Goal: Task Accomplishment & Management: Complete application form

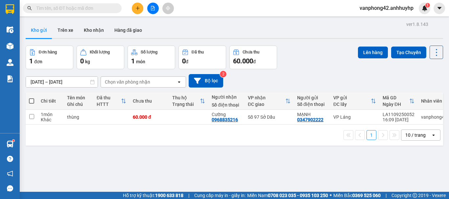
click at [12, 141] on div at bounding box center [9, 144] width 11 height 11
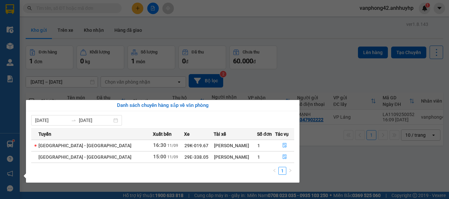
click at [341, 168] on section "Kết quả tìm kiếm ( 0 ) Bộ lọc No Data vanphong42.anhhuyhp 1 Điều hành xe Kho hà…" at bounding box center [224, 99] width 449 height 199
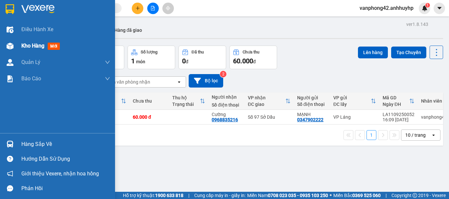
drag, startPoint x: 11, startPoint y: 46, endPoint x: 12, endPoint y: 52, distance: 6.7
click at [11, 46] on img at bounding box center [10, 46] width 7 height 7
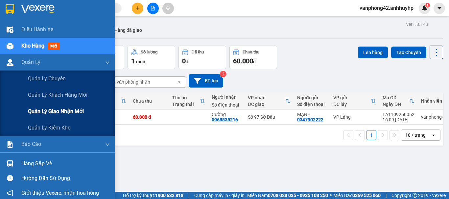
click at [48, 111] on span "Quản lý giao nhận mới" at bounding box center [56, 111] width 56 height 8
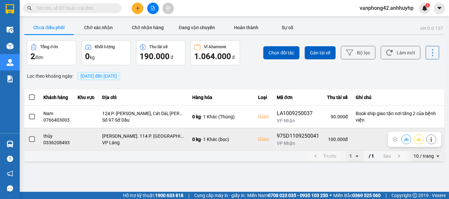
click at [29, 139] on span at bounding box center [32, 140] width 6 height 6
click at [28, 136] on input "checkbox" at bounding box center [28, 136] width 0 height 0
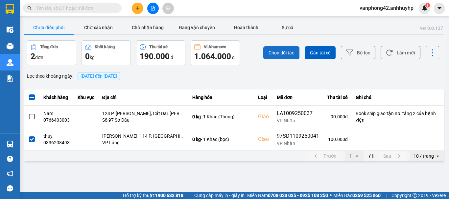
click at [289, 54] on span "Chọn đối tác" at bounding box center [281, 53] width 26 height 7
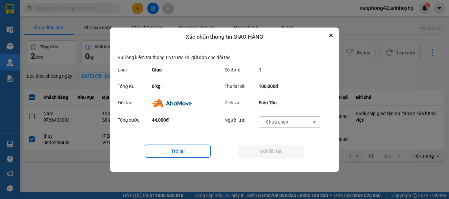
click at [291, 119] on div "-- Chưa chọn --" at bounding box center [277, 122] width 30 height 7
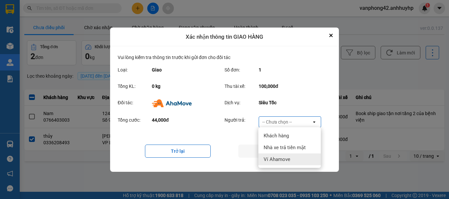
click at [272, 160] on span "Ví Ahamove" at bounding box center [276, 159] width 27 height 7
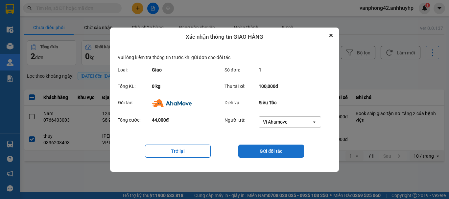
click at [263, 154] on button "Gửi đối tác" at bounding box center [271, 151] width 66 height 13
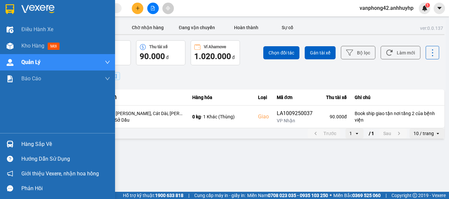
click at [11, 145] on img at bounding box center [10, 144] width 7 height 7
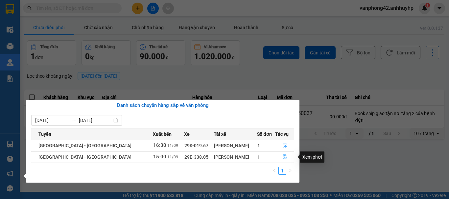
click at [277, 159] on button "button" at bounding box center [284, 157] width 18 height 11
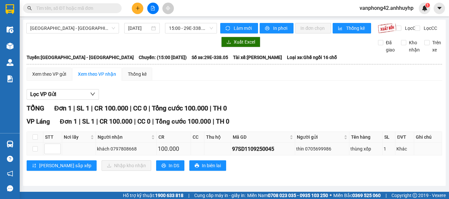
click at [259, 153] on div "97SD1109250045" at bounding box center [263, 149] width 62 height 8
copy div "97SD1109250045"
click at [35, 152] on input "checkbox" at bounding box center [35, 149] width 5 height 5
checkbox input "true"
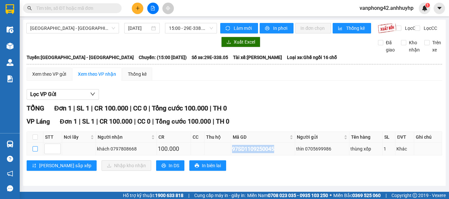
checkbox input "true"
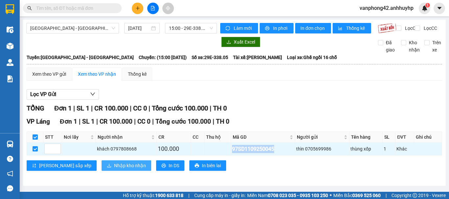
click at [114, 170] on span "Nhập kho nhận" at bounding box center [130, 165] width 32 height 7
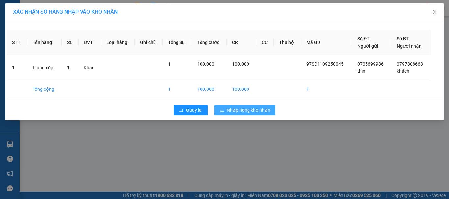
click at [241, 107] on span "Nhập hàng kho nhận" at bounding box center [248, 110] width 43 height 7
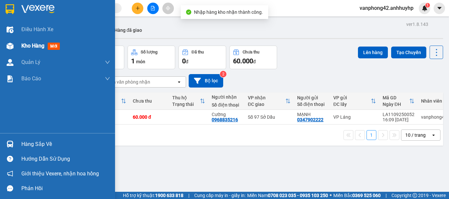
click at [14, 46] on div at bounding box center [9, 45] width 11 height 11
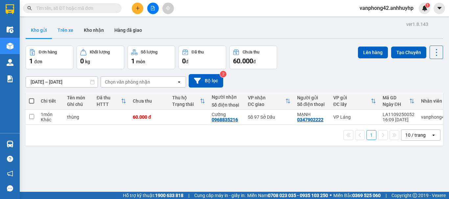
click at [75, 34] on button "Trên xe" at bounding box center [65, 30] width 26 height 16
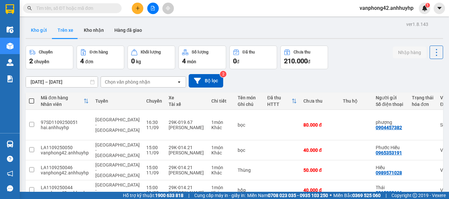
click at [27, 27] on button "Kho gửi" at bounding box center [39, 30] width 27 height 16
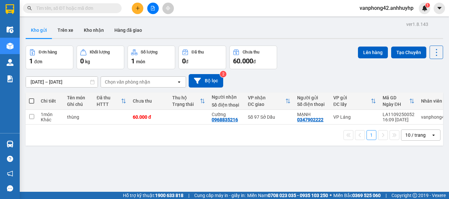
scroll to position [0, 32]
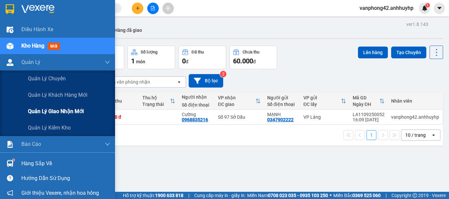
click at [40, 112] on span "Quản lý giao nhận mới" at bounding box center [56, 111] width 56 height 8
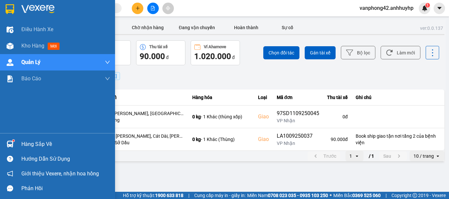
click at [9, 146] on img at bounding box center [10, 144] width 7 height 7
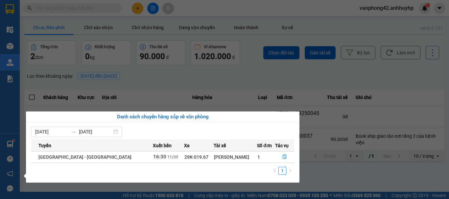
click at [315, 173] on section "Kết quả tìm kiếm ( 0 ) Bộ lọc No Data vanphong42.anhhuyhp 1 Điều hành xe Kho hà…" at bounding box center [224, 99] width 449 height 199
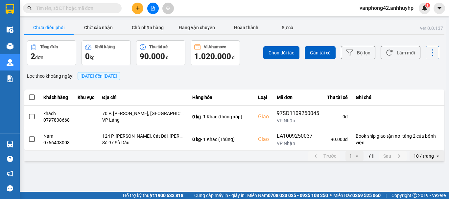
click at [139, 10] on icon "plus" at bounding box center [137, 8] width 5 height 5
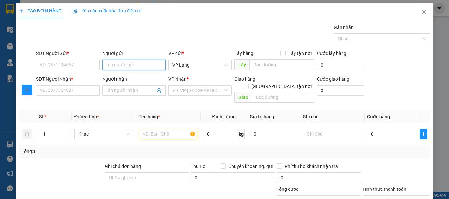
click at [125, 69] on input "Người gửi" at bounding box center [133, 65] width 63 height 11
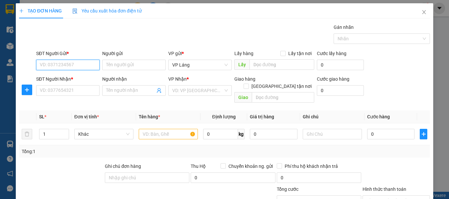
click at [69, 68] on input "SĐT Người Gửi *" at bounding box center [67, 65] width 63 height 11
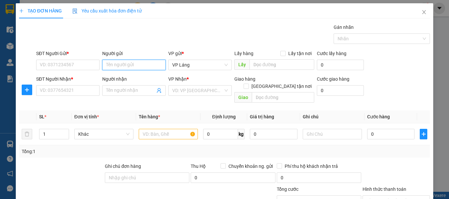
click at [117, 64] on input "Người gửi" at bounding box center [133, 65] width 63 height 11
type input "tiến đoàn"
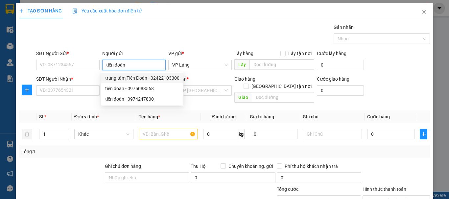
click at [133, 77] on div "trung tâm Tiến Đoàn - 02422103300" at bounding box center [142, 78] width 74 height 7
type input "02422103300"
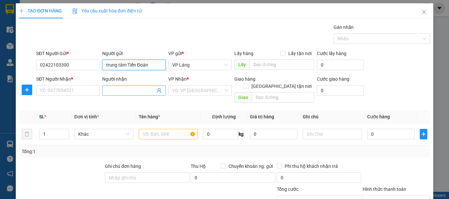
type input "trung tâm Tiến Đoàn"
click at [102, 89] on span at bounding box center [133, 90] width 63 height 11
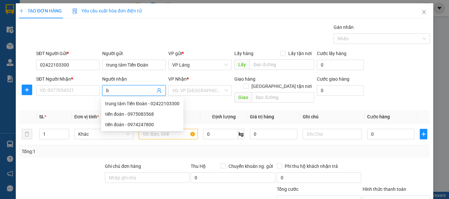
type input "bs"
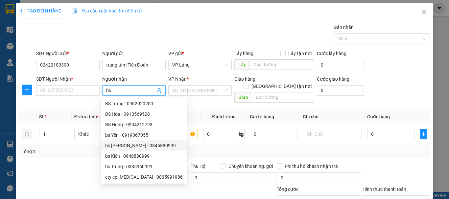
click at [128, 146] on div "bs [PERSON_NAME] - 0845880999" at bounding box center [144, 145] width 78 height 7
type input "0845880999"
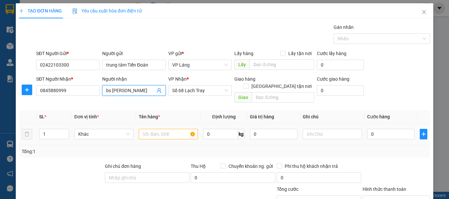
type input "bs [PERSON_NAME]"
click at [171, 129] on input "text" at bounding box center [168, 134] width 59 height 11
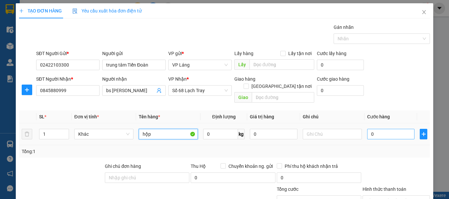
type input "hộp"
click at [369, 129] on input "0" at bounding box center [390, 134] width 47 height 11
type input "4"
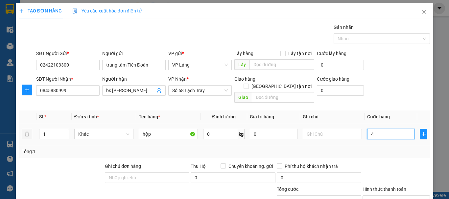
type input "40"
type input "400"
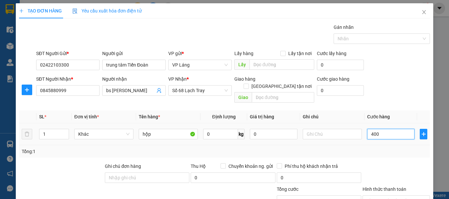
type input "400"
type input "4.000"
type input "40.000"
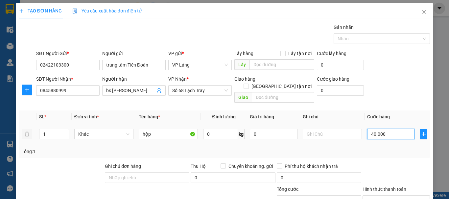
type input "40.000"
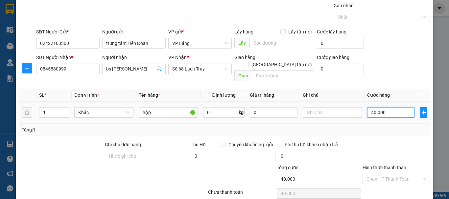
scroll to position [44, 0]
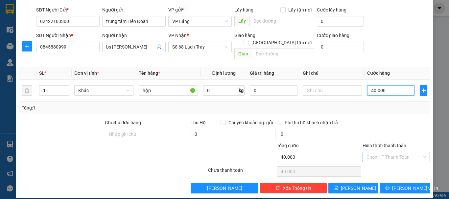
type input "40.000"
click at [381, 152] on input "Hình thức thanh toán" at bounding box center [393, 157] width 55 height 10
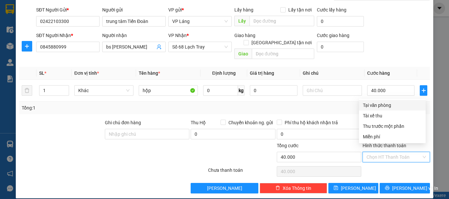
click at [383, 102] on div "Tại văn phòng" at bounding box center [392, 105] width 59 height 7
type input "0"
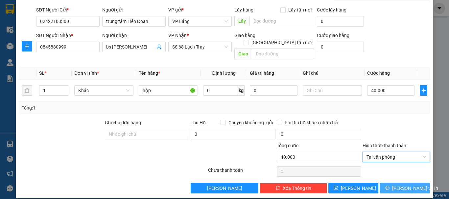
drag, startPoint x: 396, startPoint y: 184, endPoint x: 374, endPoint y: 168, distance: 26.9
click at [394, 183] on button "[PERSON_NAME] và In" at bounding box center [404, 188] width 50 height 11
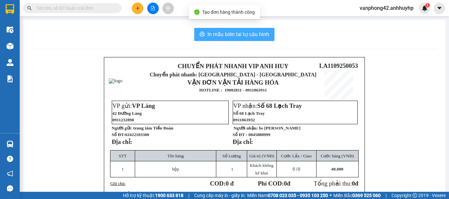
click at [226, 33] on span "In mẫu biên lai tự cấu hình" at bounding box center [238, 34] width 62 height 8
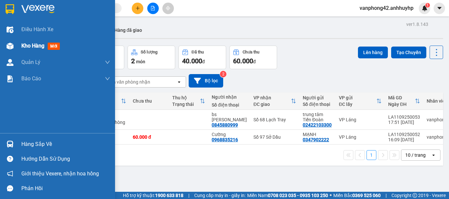
click at [19, 47] on div "Kho hàng mới" at bounding box center [57, 46] width 115 height 16
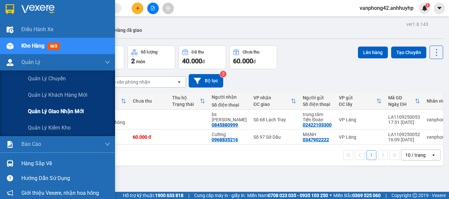
click at [39, 112] on span "Quản lý giao nhận mới" at bounding box center [56, 111] width 56 height 8
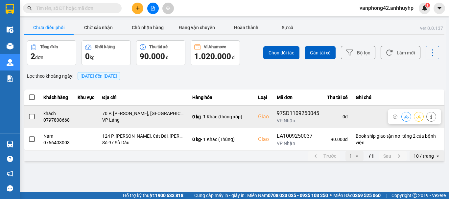
click at [284, 115] on div "97SD1109250045" at bounding box center [298, 114] width 42 height 8
copy div "97SD1109250045"
click at [30, 121] on div at bounding box center [31, 117] width 7 height 10
click at [32, 120] on label at bounding box center [31, 116] width 7 height 7
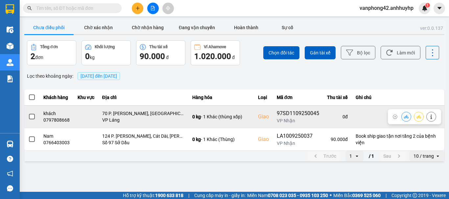
click at [28, 113] on input "checkbox" at bounding box center [28, 113] width 0 height 0
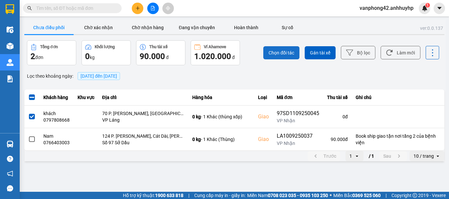
click at [270, 56] on span "Chọn đối tác" at bounding box center [281, 53] width 26 height 7
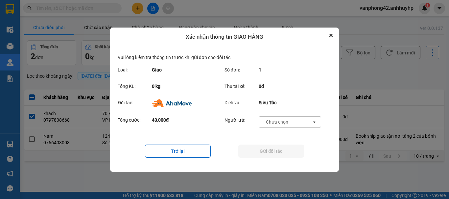
click at [281, 123] on div "-- Chưa chọn --" at bounding box center [277, 122] width 30 height 7
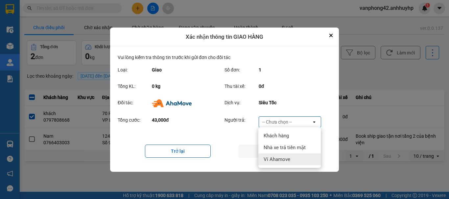
click at [269, 159] on span "Ví Ahamove" at bounding box center [276, 159] width 27 height 7
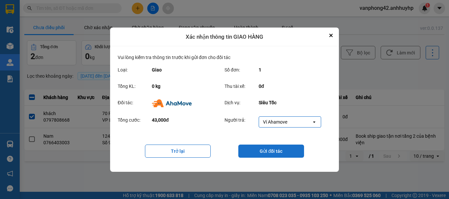
click at [261, 149] on button "Gửi đối tác" at bounding box center [271, 151] width 66 height 13
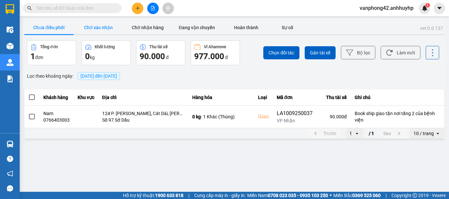
click at [99, 30] on button "Chờ xác nhận" at bounding box center [98, 27] width 49 height 13
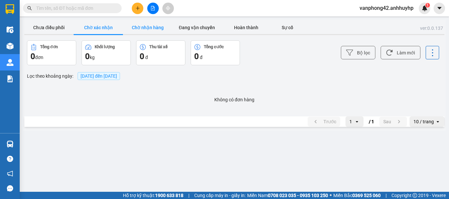
click at [144, 27] on button "Chờ nhận hàng" at bounding box center [147, 27] width 49 height 13
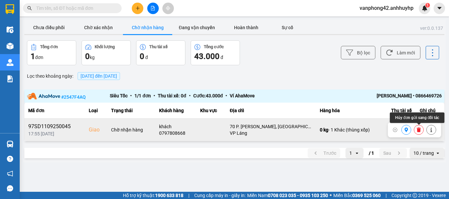
click at [418, 132] on icon at bounding box center [419, 130] width 4 height 5
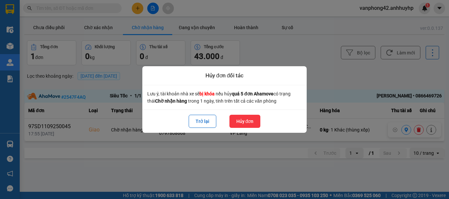
click at [247, 122] on button "Hủy đơn" at bounding box center [244, 121] width 31 height 13
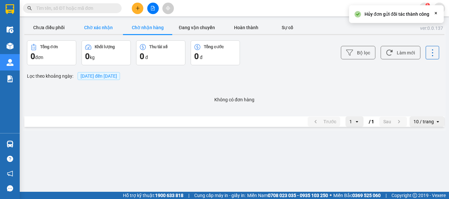
click at [98, 22] on button "Chờ xác nhận" at bounding box center [98, 27] width 49 height 13
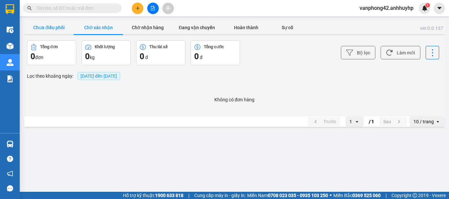
click at [52, 25] on button "Chưa điều phối" at bounding box center [48, 27] width 49 height 13
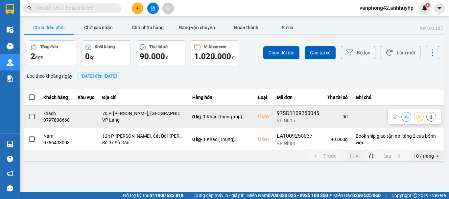
click at [33, 118] on span at bounding box center [32, 117] width 6 height 6
click at [28, 113] on input "checkbox" at bounding box center [28, 113] width 0 height 0
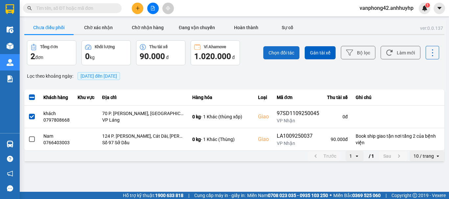
click at [278, 54] on span "Chọn đối tác" at bounding box center [281, 53] width 26 height 7
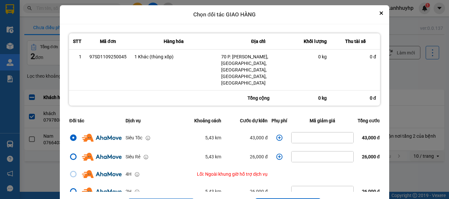
click at [276, 135] on icon "dialog" at bounding box center [279, 138] width 7 height 7
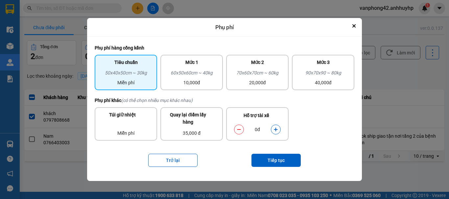
click at [276, 132] on icon "dialog" at bounding box center [276, 130] width 4 height 4
click at [276, 155] on button "Tiếp tục" at bounding box center [275, 160] width 49 height 13
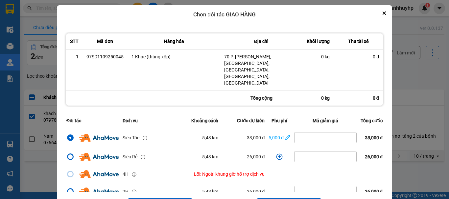
click at [285, 134] on icon "dialog" at bounding box center [287, 137] width 5 height 7
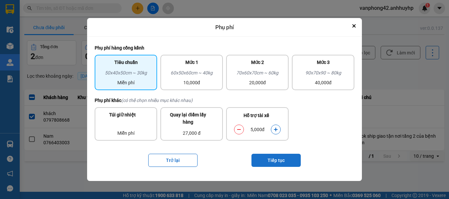
click at [282, 158] on button "Tiếp tục" at bounding box center [275, 160] width 49 height 13
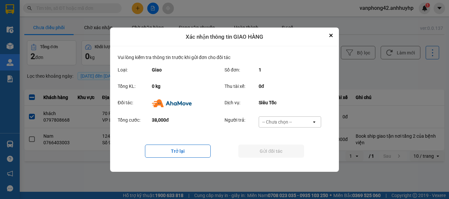
click at [283, 123] on div "-- Chưa chọn --" at bounding box center [277, 122] width 30 height 7
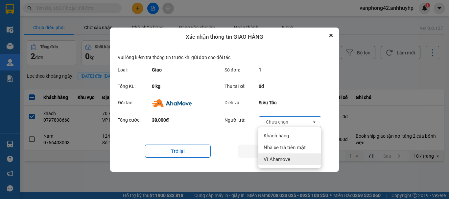
click at [278, 161] on span "Ví Ahamove" at bounding box center [276, 159] width 27 height 7
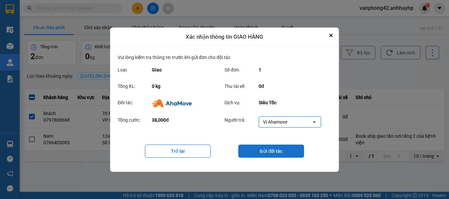
click at [269, 151] on button "Gửi đối tác" at bounding box center [271, 151] width 66 height 13
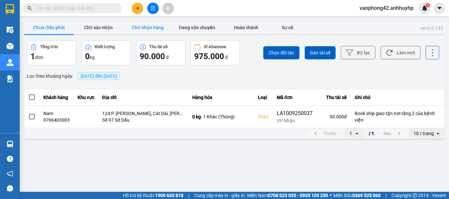
click at [142, 30] on button "Chờ nhận hàng" at bounding box center [147, 27] width 49 height 13
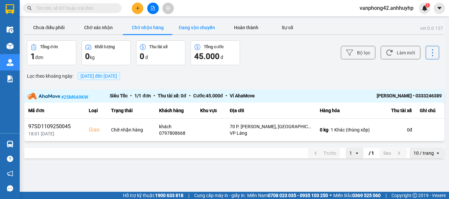
click at [189, 28] on button "Đang vận chuyển" at bounding box center [196, 27] width 49 height 13
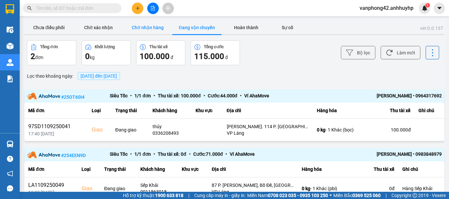
click at [143, 28] on button "Chờ nhận hàng" at bounding box center [147, 27] width 49 height 13
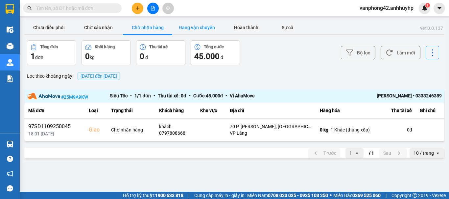
click at [191, 27] on button "Đang vận chuyển" at bounding box center [196, 27] width 49 height 13
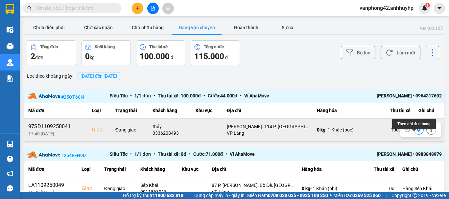
click at [414, 136] on button at bounding box center [418, 129] width 9 height 11
click at [51, 23] on button "Chưa điều phối" at bounding box center [48, 27] width 49 height 13
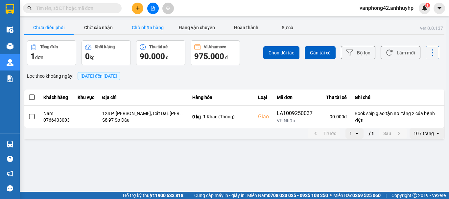
click at [143, 28] on button "Chờ nhận hàng" at bounding box center [147, 27] width 49 height 13
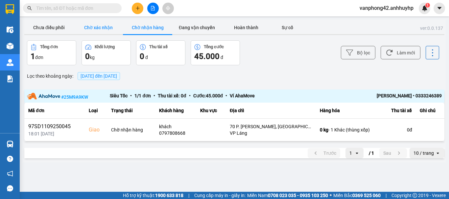
click at [105, 28] on button "Chờ xác nhận" at bounding box center [98, 27] width 49 height 13
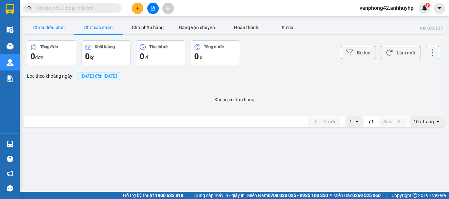
click at [44, 29] on button "Chưa điều phối" at bounding box center [48, 27] width 49 height 13
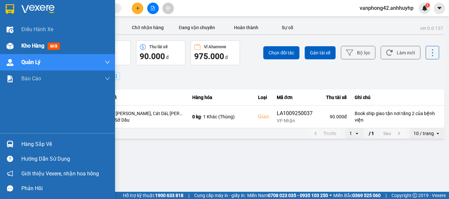
drag, startPoint x: 8, startPoint y: 50, endPoint x: 79, endPoint y: 94, distance: 83.0
click at [9, 50] on div at bounding box center [9, 45] width 11 height 11
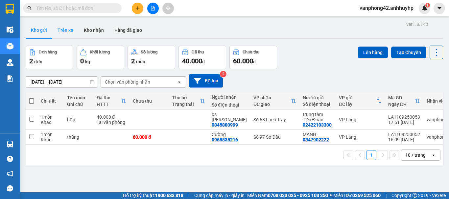
click at [65, 31] on button "Trên xe" at bounding box center [65, 30] width 26 height 16
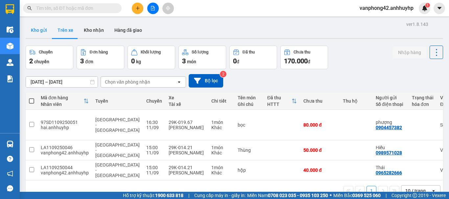
click at [31, 29] on button "Kho gửi" at bounding box center [39, 30] width 27 height 16
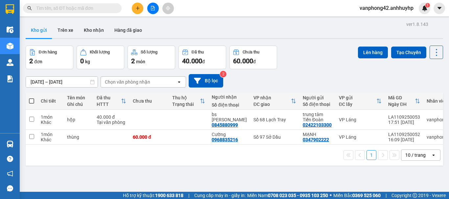
click at [237, 148] on div "1 10 / trang open" at bounding box center [234, 155] width 417 height 21
click at [51, 79] on div "ver 1.8.143 Kho gửi Trên xe Kho nhận Hàng đã giao Đơn hàng 2 đơn Khối lượng 0 k…" at bounding box center [234, 119] width 422 height 199
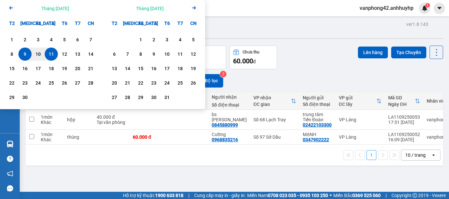
click at [51, 52] on div "11" at bounding box center [51, 54] width 9 height 8
click at [47, 57] on div "11" at bounding box center [51, 54] width 9 height 8
type input "[DATE] – [DATE]"
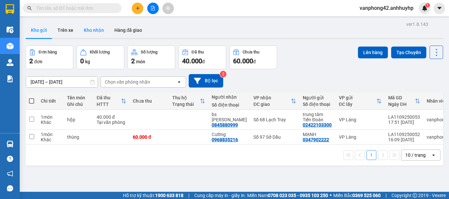
click at [91, 31] on button "Kho nhận" at bounding box center [94, 30] width 31 height 16
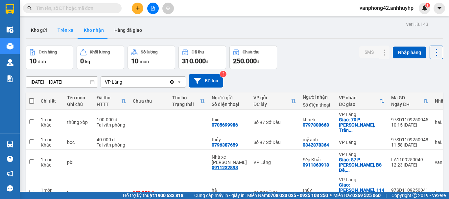
click at [69, 29] on button "Trên xe" at bounding box center [65, 30] width 26 height 16
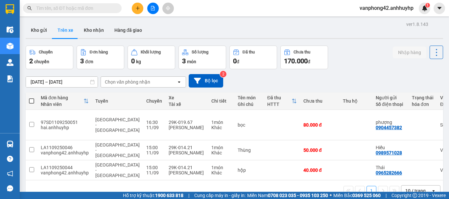
click at [25, 27] on div "ver 1.8.143 Kho gửi Trên xe Kho nhận Hàng đã giao Chuyến 2 chuyến Đơn hàng 3 đơ…" at bounding box center [234, 119] width 422 height 199
click at [44, 34] on button "Kho gửi" at bounding box center [39, 30] width 27 height 16
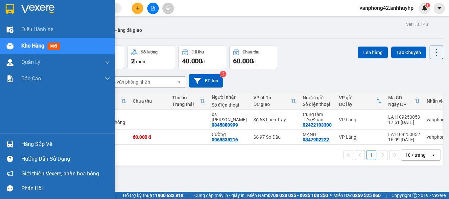
click at [18, 148] on div "Hàng sắp về" at bounding box center [57, 144] width 115 height 15
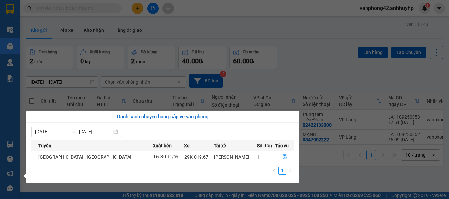
click at [295, 45] on section "Kết quả tìm kiếm ( 0 ) Bộ lọc No Data vanphong42.anhhuyhp 1 Điều hành xe Kho hà…" at bounding box center [224, 99] width 449 height 199
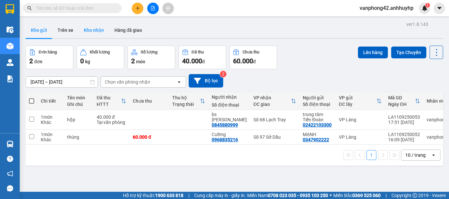
drag, startPoint x: 97, startPoint y: 31, endPoint x: 76, endPoint y: 36, distance: 21.8
click at [97, 30] on button "Kho nhận" at bounding box center [94, 30] width 31 height 16
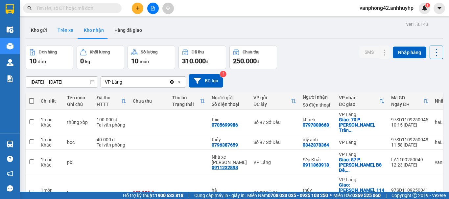
click at [64, 32] on button "Trên xe" at bounding box center [65, 30] width 26 height 16
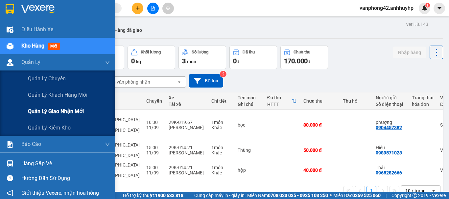
drag, startPoint x: 41, startPoint y: 114, endPoint x: 112, endPoint y: 127, distance: 71.8
click at [41, 114] on span "Quản lý giao nhận mới" at bounding box center [56, 111] width 56 height 8
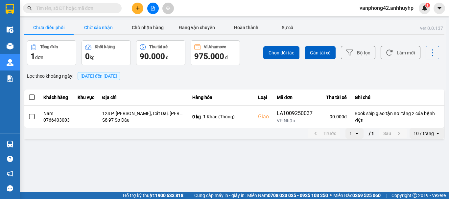
click at [107, 29] on button "Chờ xác nhận" at bounding box center [98, 27] width 49 height 13
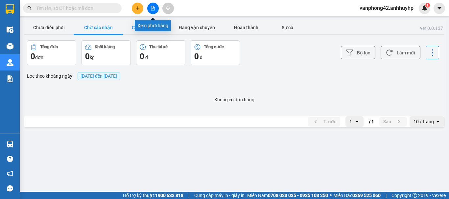
click at [149, 26] on button "Chờ nhận hàng" at bounding box center [147, 27] width 49 height 13
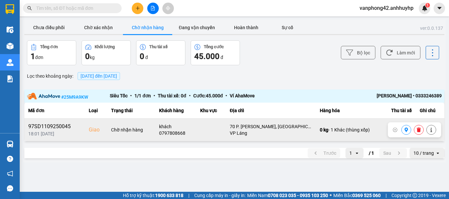
click at [416, 136] on button at bounding box center [418, 129] width 9 height 11
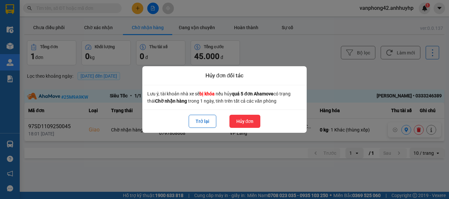
click at [233, 120] on button "Hủy đơn" at bounding box center [244, 121] width 31 height 13
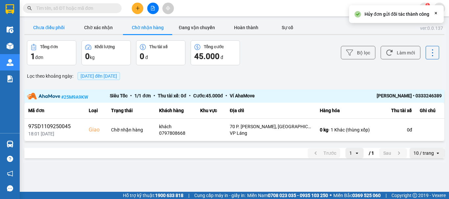
click at [54, 33] on button "Chưa điều phối" at bounding box center [48, 27] width 49 height 13
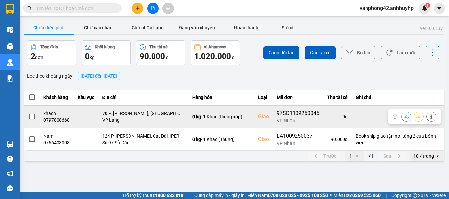
click at [33, 119] on span at bounding box center [32, 117] width 6 height 6
click at [28, 113] on input "checkbox" at bounding box center [28, 113] width 0 height 0
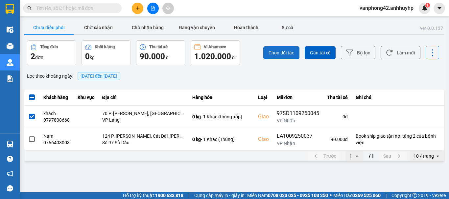
click at [268, 57] on button "Chọn đối tác" at bounding box center [281, 52] width 36 height 13
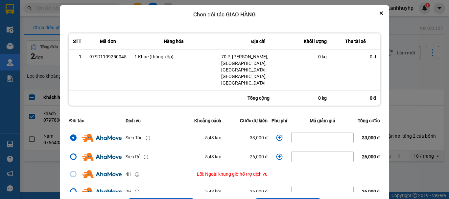
click at [276, 135] on icon "dialog" at bounding box center [279, 138] width 7 height 7
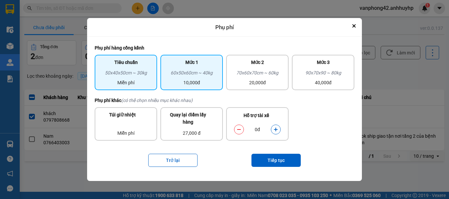
click at [201, 72] on div "60x50x60cm ~ 40kg" at bounding box center [191, 74] width 55 height 10
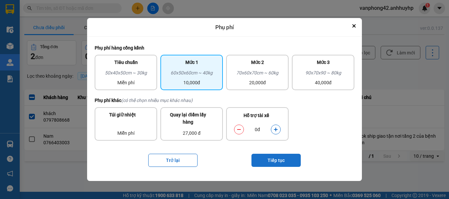
click at [268, 165] on button "Tiếp tục" at bounding box center [275, 160] width 49 height 13
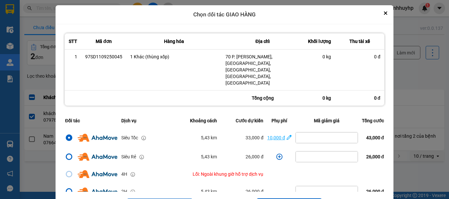
click at [286, 134] on icon "dialog" at bounding box center [288, 137] width 5 height 7
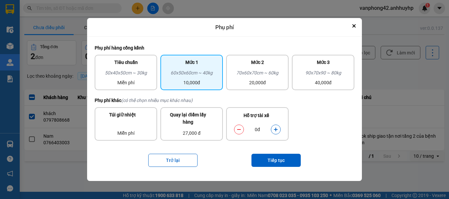
click at [273, 130] on button "dialog" at bounding box center [275, 129] width 9 height 11
click at [279, 160] on button "Tiếp tục" at bounding box center [275, 160] width 49 height 13
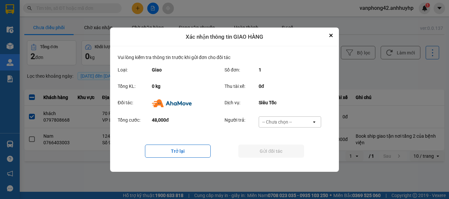
drag, startPoint x: 283, startPoint y: 121, endPoint x: 276, endPoint y: 124, distance: 7.9
click at [283, 121] on div "-- Chưa chọn --" at bounding box center [277, 122] width 30 height 7
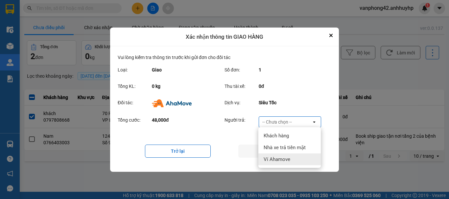
click at [273, 157] on span "Ví Ahamove" at bounding box center [276, 159] width 27 height 7
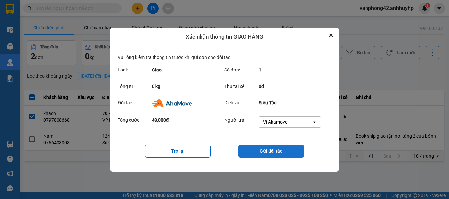
click at [258, 151] on button "Gửi đối tác" at bounding box center [271, 151] width 66 height 13
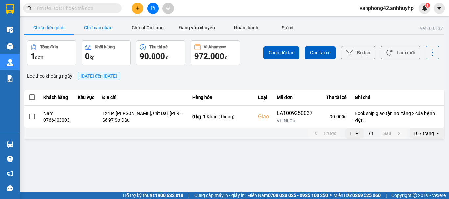
click at [95, 24] on button "Chờ xác nhận" at bounding box center [98, 27] width 49 height 13
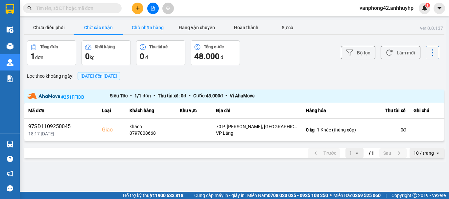
click at [144, 29] on button "Chờ nhận hàng" at bounding box center [147, 27] width 49 height 13
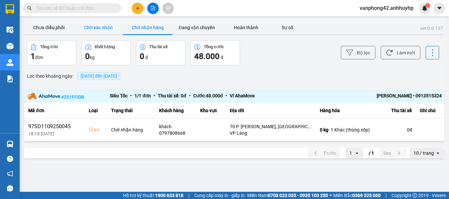
click at [103, 21] on button "Chờ xác nhận" at bounding box center [98, 27] width 49 height 13
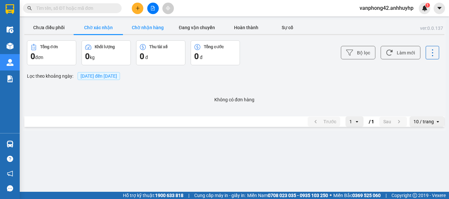
click at [150, 25] on button "Chờ nhận hàng" at bounding box center [147, 27] width 49 height 13
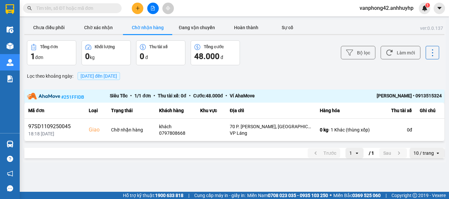
click at [421, 100] on div "[PERSON_NAME] • 0913515324" at bounding box center [400, 96] width 83 height 8
click at [393, 95] on div "[PERSON_NAME] • 0913515324" at bounding box center [400, 96] width 83 height 8
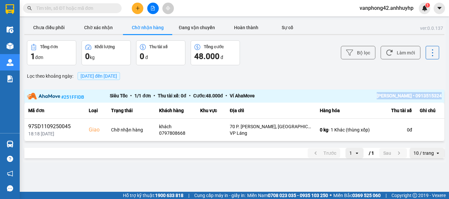
click at [396, 94] on div "[PERSON_NAME] • 0913515324" at bounding box center [400, 96] width 83 height 8
drag, startPoint x: 396, startPoint y: 94, endPoint x: 386, endPoint y: 94, distance: 9.9
click at [396, 94] on div "[PERSON_NAME] • 0913515324" at bounding box center [400, 96] width 83 height 8
click at [386, 94] on div "[PERSON_NAME] • 0913515324" at bounding box center [400, 96] width 83 height 8
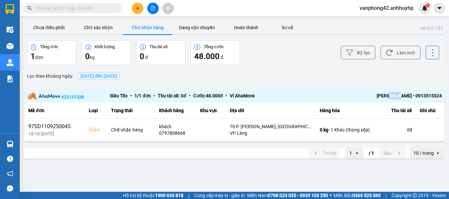
click at [394, 94] on div "[PERSON_NAME] • 0913515324" at bounding box center [400, 96] width 83 height 8
click at [418, 90] on div "ver: 0.0.137 Chưa điều phối Chờ xác nhận Chờ nhận hàng Đang vận chuyển Hoàn thà…" at bounding box center [234, 91] width 422 height 143
drag, startPoint x: 400, startPoint y: 92, endPoint x: 368, endPoint y: 92, distance: 32.5
click at [391, 92] on div "# 251FFIDB Siêu Tốc • 1 / 1 đơn • Thu tài xế: 0 đ • Cước: 48.000 đ • Ví AhaMove…" at bounding box center [234, 96] width 420 height 13
drag, startPoint x: 368, startPoint y: 92, endPoint x: 391, endPoint y: 92, distance: 23.3
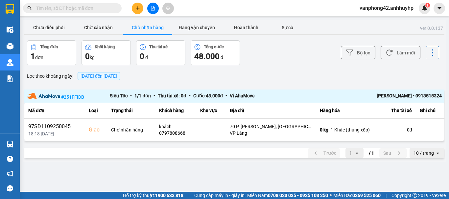
click at [370, 92] on div "# 251FFIDB Siêu Tốc • 1 / 1 đơn • Thu tài xế: 0 đ • Cước: 48.000 đ • Ví AhaMove…" at bounding box center [234, 96] width 420 height 13
click at [391, 92] on div "# 251FFIDB Siêu Tốc • 1 / 1 đơn • Thu tài xế: 0 đ • Cước: 48.000 đ • Ví AhaMove…" at bounding box center [234, 96] width 420 height 13
click at [374, 94] on div "[PERSON_NAME] • 0913515324" at bounding box center [400, 96] width 83 height 8
click at [53, 32] on button "Chưa điều phối" at bounding box center [48, 27] width 49 height 13
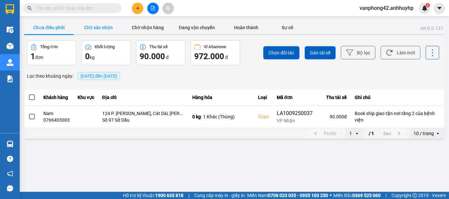
click at [86, 26] on button "Chờ xác nhận" at bounding box center [98, 27] width 49 height 13
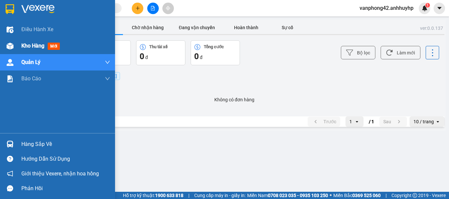
click at [8, 46] on img at bounding box center [10, 46] width 7 height 7
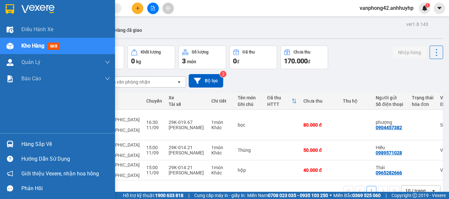
click at [14, 50] on div at bounding box center [9, 45] width 11 height 11
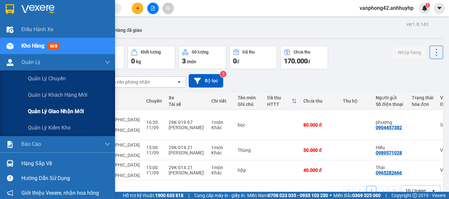
click at [33, 111] on span "Quản lý giao nhận mới" at bounding box center [56, 111] width 56 height 8
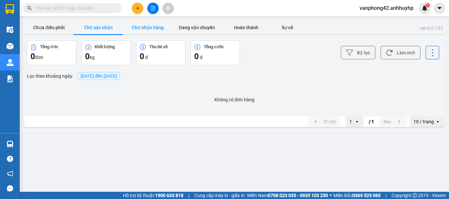
click at [156, 33] on button "Chờ nhận hàng" at bounding box center [147, 27] width 49 height 13
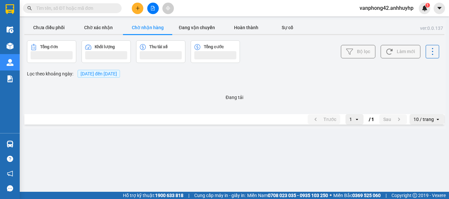
drag, startPoint x: 198, startPoint y: 29, endPoint x: 158, endPoint y: 37, distance: 41.0
click at [197, 29] on button "Đang vận chuyển" at bounding box center [196, 27] width 49 height 13
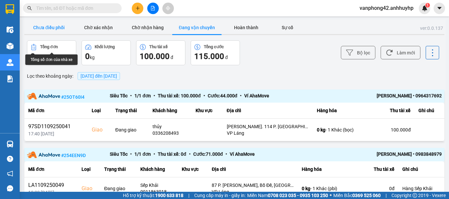
click at [59, 29] on button "Chưa điều phối" at bounding box center [48, 27] width 49 height 13
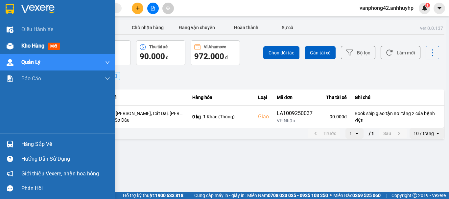
click at [12, 48] on img at bounding box center [10, 46] width 7 height 7
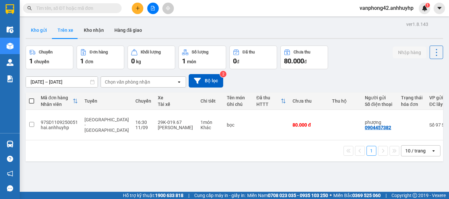
click at [39, 29] on button "Kho gửi" at bounding box center [39, 30] width 27 height 16
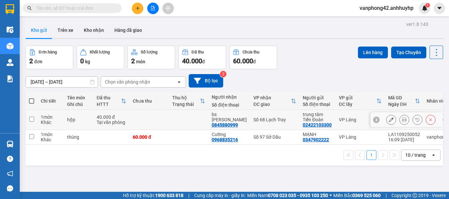
click at [35, 118] on td at bounding box center [32, 120] width 12 height 20
checkbox input "true"
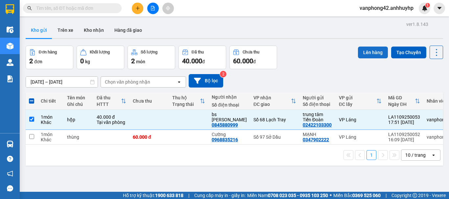
click at [360, 47] on button "Lên hàng" at bounding box center [373, 53] width 30 height 12
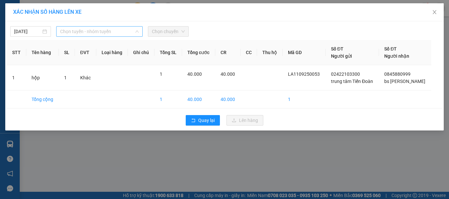
click at [79, 28] on span "Chọn tuyến - nhóm tuyến" at bounding box center [99, 32] width 79 height 10
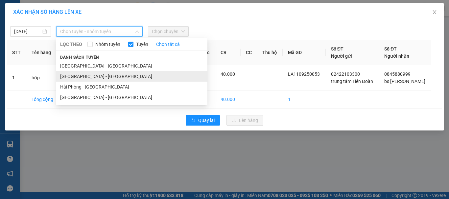
click at [81, 79] on li "[GEOGRAPHIC_DATA] - [GEOGRAPHIC_DATA]" at bounding box center [131, 76] width 151 height 11
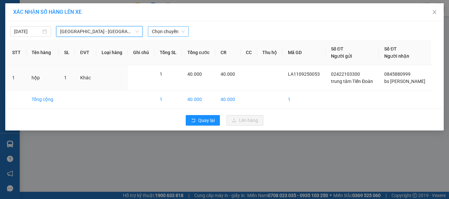
click at [164, 31] on span "Chọn chuyến" at bounding box center [168, 32] width 33 height 10
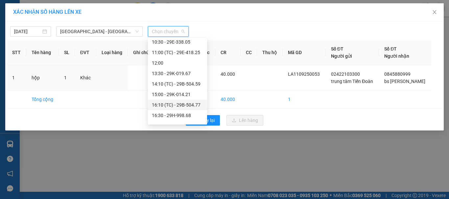
scroll to position [99, 0]
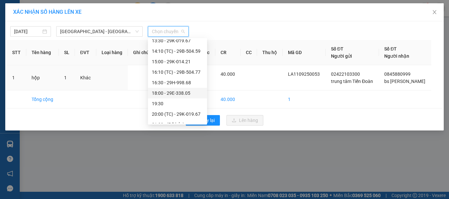
click at [177, 96] on div "18:00 - 29E-338.05" at bounding box center [177, 93] width 51 height 7
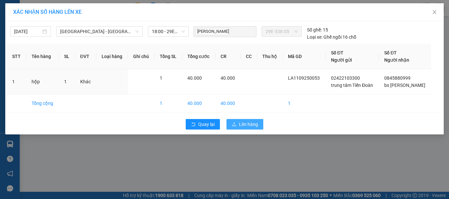
click at [244, 123] on span "Lên hàng" at bounding box center [248, 124] width 19 height 7
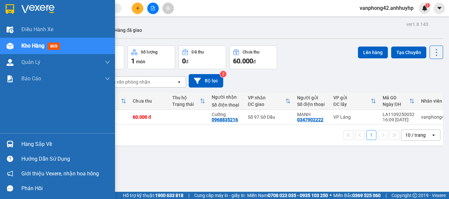
click at [8, 147] on img at bounding box center [10, 144] width 7 height 7
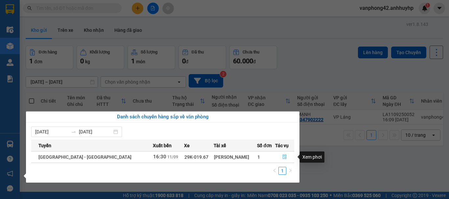
click at [282, 157] on icon "file-done" at bounding box center [284, 157] width 5 height 5
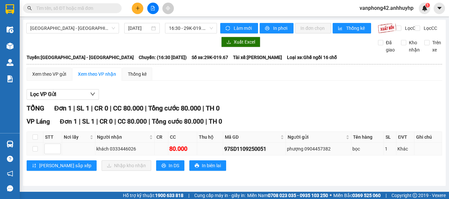
click at [243, 153] on div "97SD1109250051" at bounding box center [254, 149] width 60 height 8
copy div "97SD1109250051"
click at [236, 153] on div "97SD1109250051" at bounding box center [254, 149] width 60 height 8
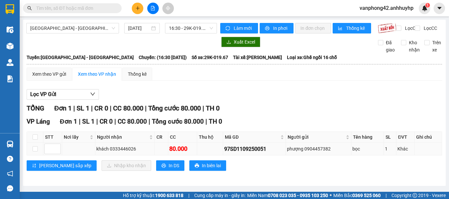
click at [38, 155] on td at bounding box center [35, 149] width 16 height 13
click at [34, 152] on input "checkbox" at bounding box center [35, 149] width 5 height 5
checkbox input "true"
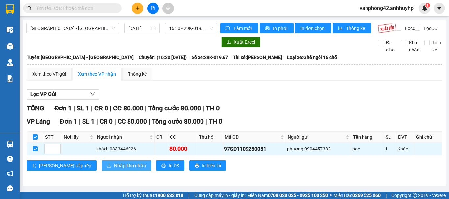
click at [114, 170] on span "Nhập kho nhận" at bounding box center [130, 165] width 32 height 7
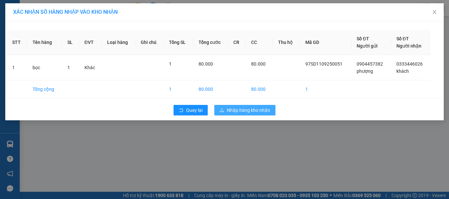
click at [249, 110] on span "Nhập hàng kho nhận" at bounding box center [248, 110] width 43 height 7
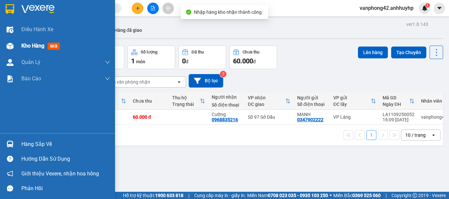
click at [12, 42] on div at bounding box center [9, 45] width 11 height 11
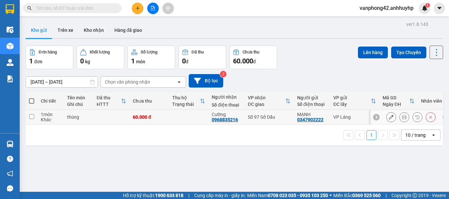
click at [53, 110] on td "1 món Khác" at bounding box center [50, 117] width 26 height 15
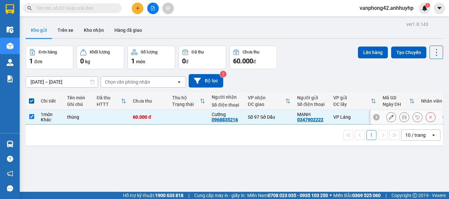
click at [33, 114] on input "checkbox" at bounding box center [31, 116] width 5 height 5
checkbox input "false"
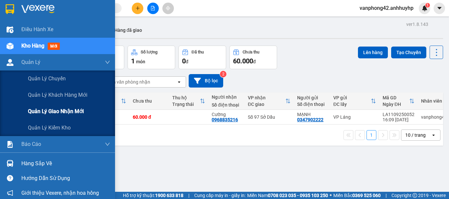
click at [47, 114] on span "Quản lý giao nhận mới" at bounding box center [56, 111] width 56 height 8
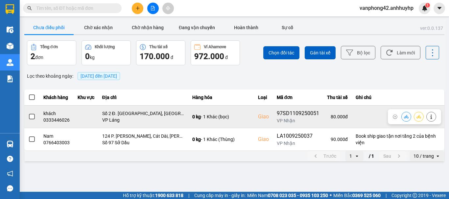
click at [34, 120] on label at bounding box center [31, 116] width 7 height 7
click at [28, 113] on input "checkbox" at bounding box center [28, 113] width 0 height 0
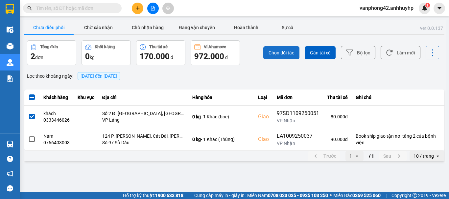
click at [283, 52] on span "Chọn đối tác" at bounding box center [281, 53] width 26 height 7
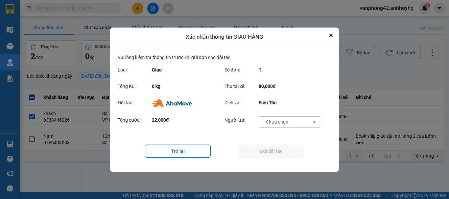
click at [299, 122] on div "-- Chưa chọn --" at bounding box center [285, 122] width 53 height 11
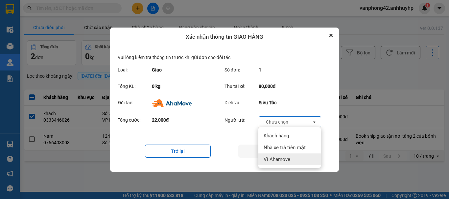
click at [279, 158] on span "Ví Ahamove" at bounding box center [276, 159] width 27 height 7
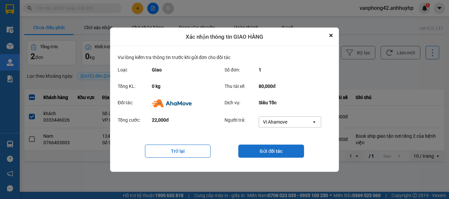
click at [264, 151] on button "Gửi đối tác" at bounding box center [271, 151] width 66 height 13
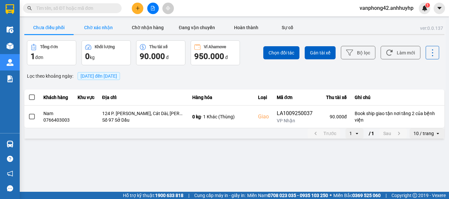
click at [91, 28] on button "Chờ xác nhận" at bounding box center [98, 27] width 49 height 13
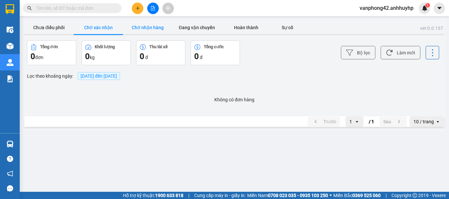
click at [148, 33] on button "Chờ nhận hàng" at bounding box center [147, 27] width 49 height 13
click at [183, 24] on button "Đang vận chuyển" at bounding box center [196, 27] width 49 height 13
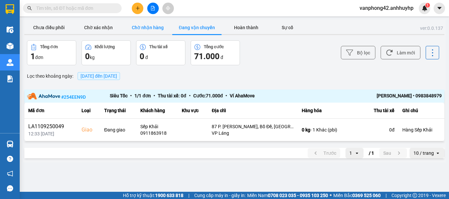
click at [148, 30] on button "Chờ nhận hàng" at bounding box center [147, 27] width 49 height 13
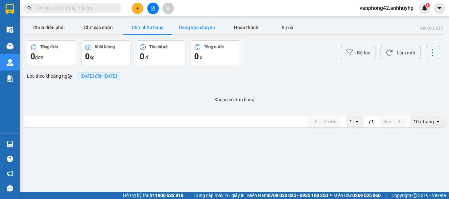
click at [202, 28] on button "Đang vận chuyển" at bounding box center [196, 27] width 49 height 13
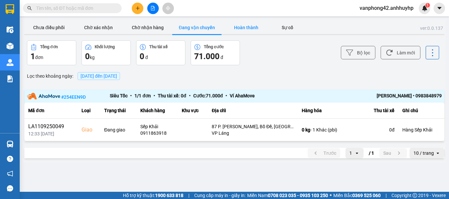
click at [245, 29] on button "Hoàn thành" at bounding box center [245, 27] width 49 height 13
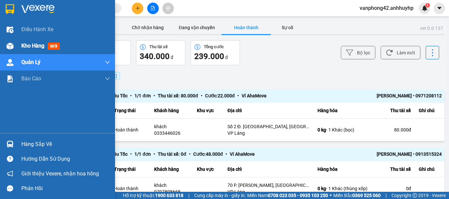
click at [8, 44] on img at bounding box center [10, 46] width 7 height 7
